Goal: Information Seeking & Learning: Stay updated

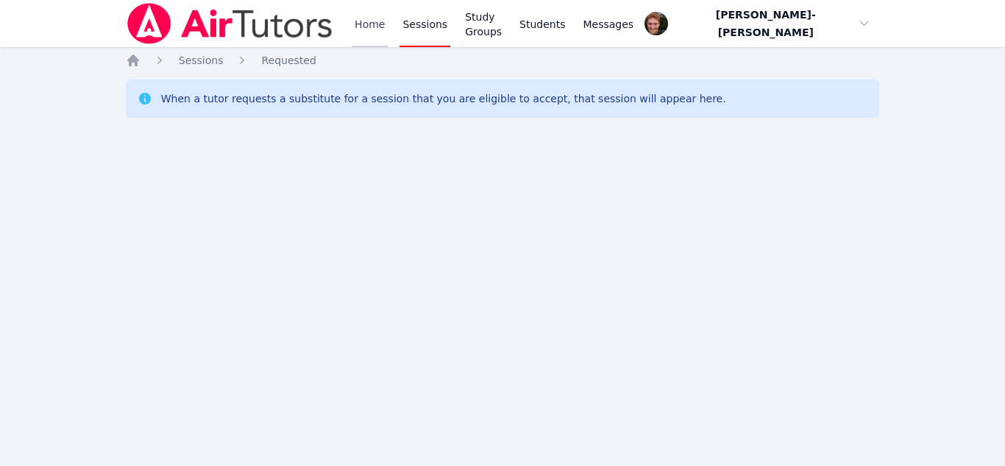
click at [380, 32] on link "Home" at bounding box center [370, 23] width 36 height 47
click at [493, 411] on div "Home Sessions Study Groups Students Messages Open user menu Vincent Astray-Cane…" at bounding box center [502, 233] width 1005 height 466
click at [366, 35] on link "Home" at bounding box center [370, 23] width 36 height 47
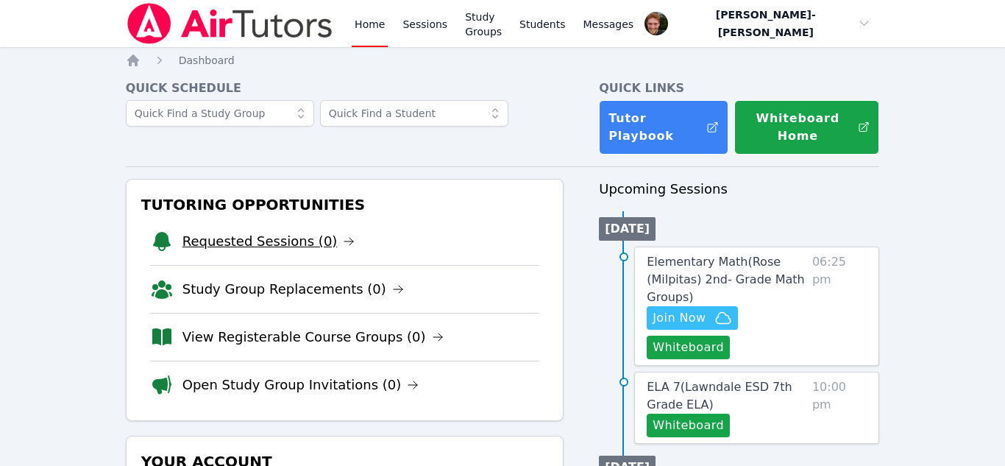
click at [266, 231] on link "Requested Sessions (0)" at bounding box center [269, 241] width 173 height 21
